Goal: Task Accomplishment & Management: Manage account settings

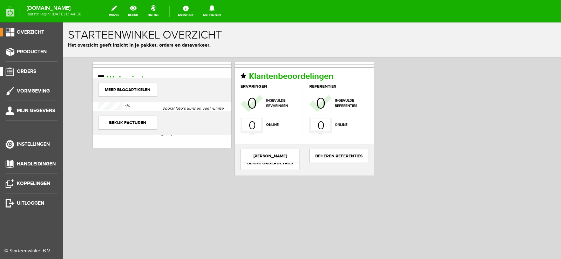
click at [33, 68] on span "Orders" at bounding box center [26, 71] width 19 height 6
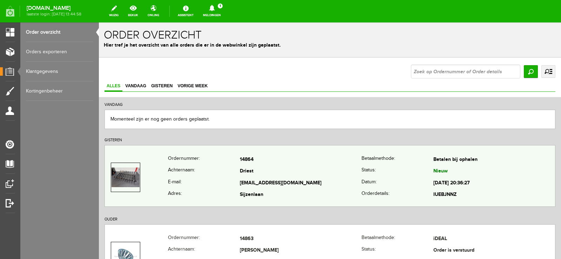
click at [334, 177] on td "Driest" at bounding box center [301, 172] width 122 height 12
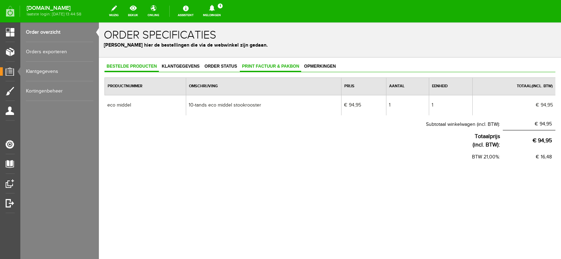
click at [275, 66] on span "Print factuur & pakbon" at bounding box center [270, 66] width 61 height 5
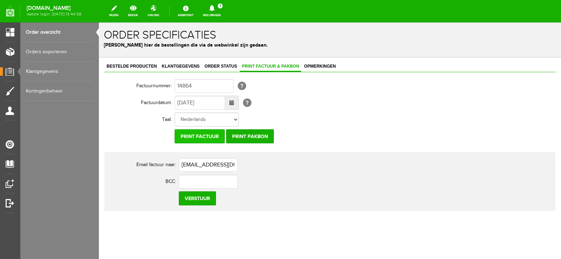
click at [214, 138] on input "Print factuur" at bounding box center [200, 136] width 50 height 14
click at [248, 138] on input "Print pakbon" at bounding box center [250, 136] width 48 height 14
click at [215, 10] on icon at bounding box center [212, 8] width 6 height 6
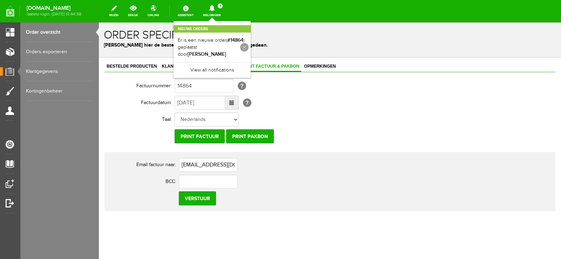
click at [249, 47] on link at bounding box center [244, 47] width 8 height 8
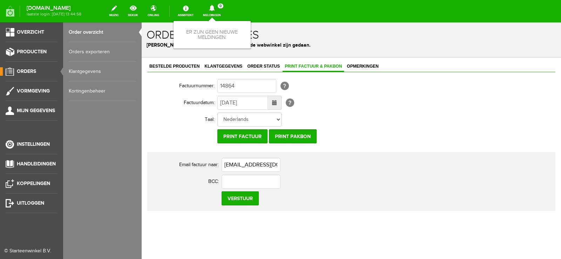
click at [30, 69] on span "Orders" at bounding box center [26, 71] width 19 height 6
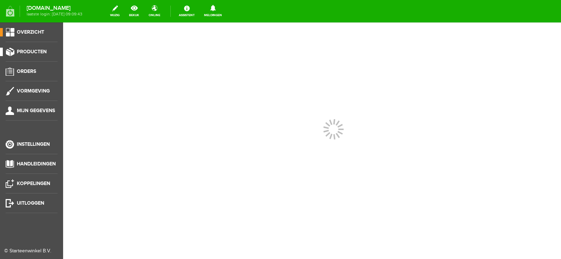
click at [32, 50] on span "Producten" at bounding box center [32, 52] width 30 height 6
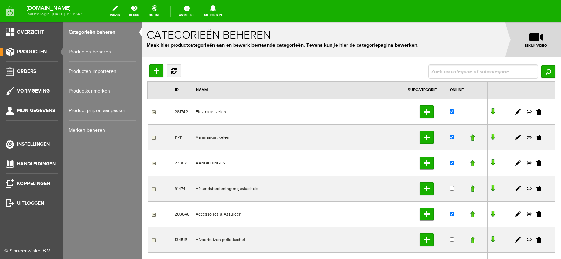
click at [94, 50] on link "Producten beheren" at bounding box center [102, 52] width 67 height 20
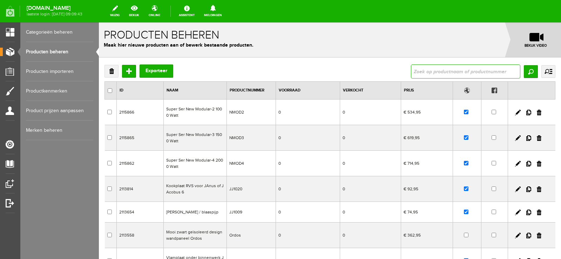
click at [420, 72] on input "text" at bounding box center [465, 72] width 109 height 14
type input "ECO MIDDEL"
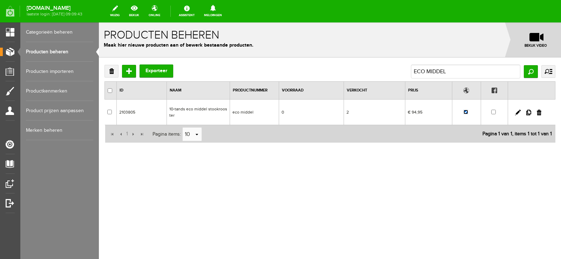
click at [466, 111] on input "checkbox" at bounding box center [466, 112] width 5 height 5
checkbox input "false"
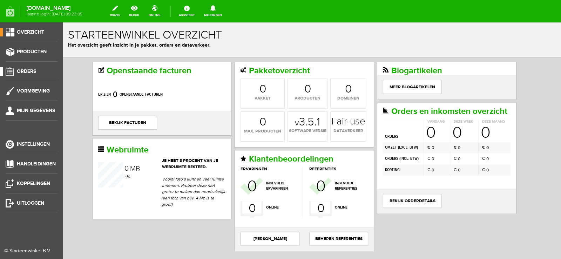
click at [28, 71] on span "Orders" at bounding box center [26, 71] width 19 height 6
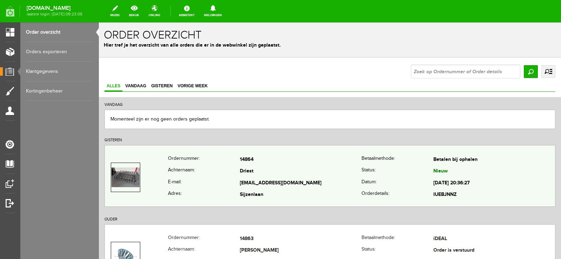
click at [328, 176] on td "Driest" at bounding box center [301, 172] width 122 height 12
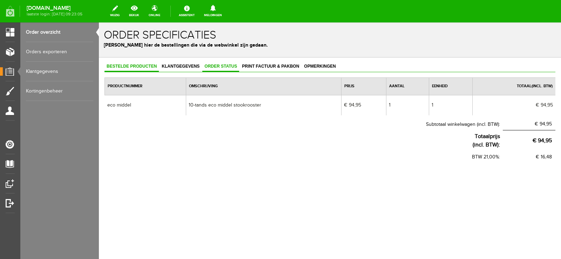
click at [219, 65] on span "Order status" at bounding box center [220, 66] width 37 height 5
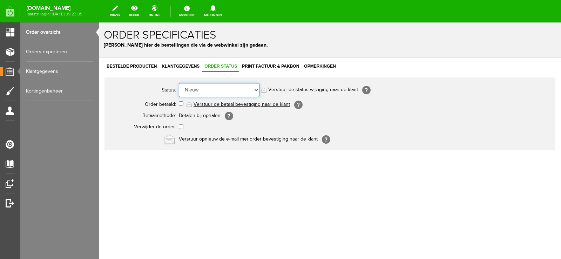
click at [258, 90] on select "Order niet afgerond Nieuw Order in behandeling Wacht op leverancier Wacht op be…" at bounding box center [219, 90] width 81 height 14
select select "12"
click at [179, 83] on select "Order niet afgerond Nieuw Order in behandeling Wacht op leverancier Wacht op be…" at bounding box center [219, 90] width 81 height 14
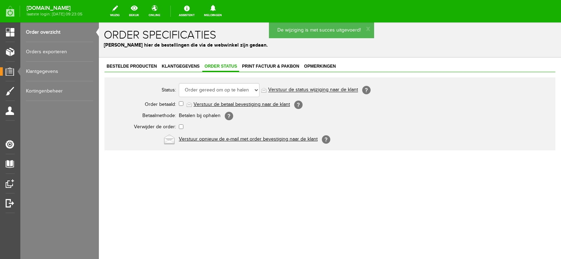
click at [322, 88] on link "Verstuur de status wijziging naar de klant" at bounding box center [313, 90] width 90 height 6
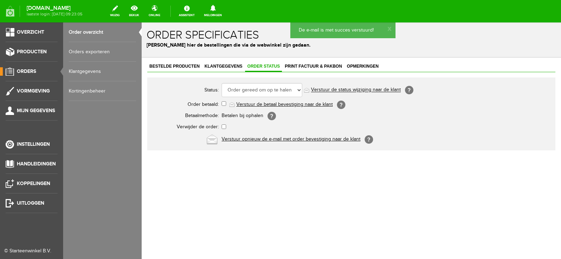
click at [27, 70] on span "Orders" at bounding box center [26, 71] width 19 height 6
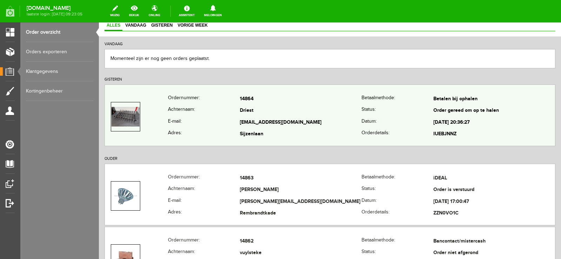
scroll to position [70, 0]
